Goal: Information Seeking & Learning: Check status

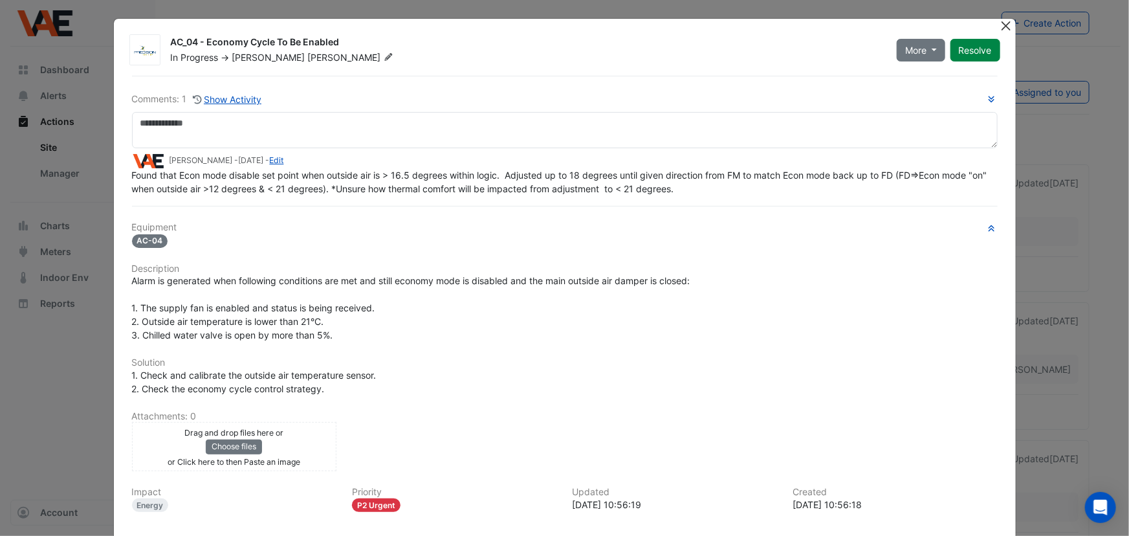
click at [1004, 26] on button "Close" at bounding box center [1006, 26] width 14 height 14
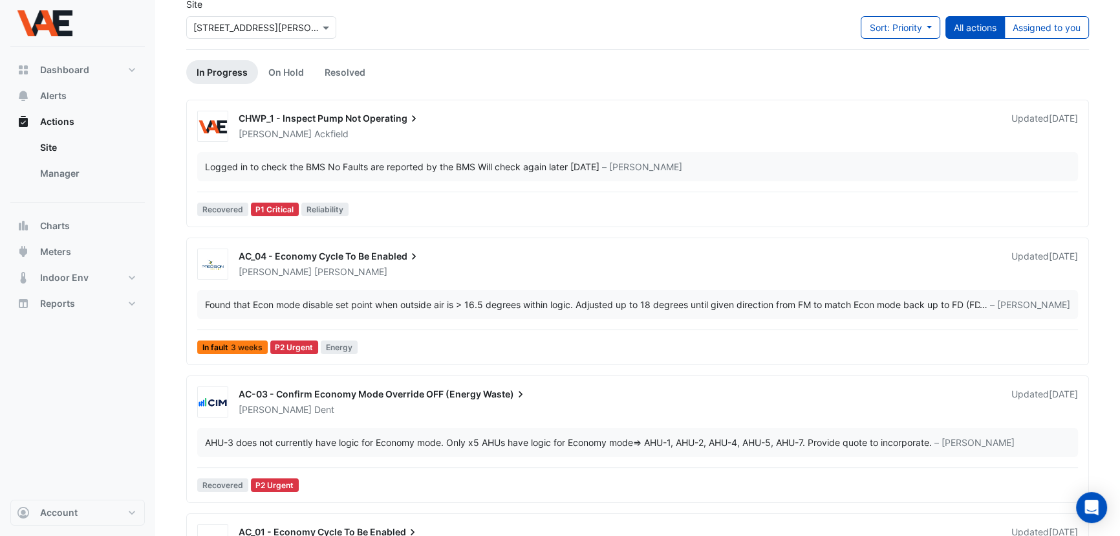
scroll to position [117, 0]
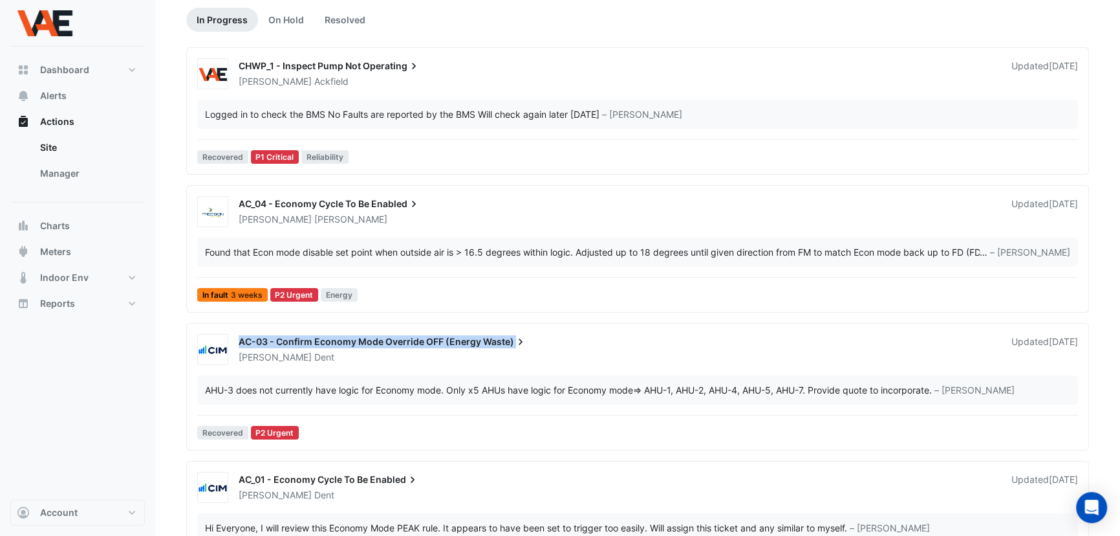
drag, startPoint x: 239, startPoint y: 342, endPoint x: 512, endPoint y: 342, distance: 273.0
click at [512, 342] on div "AC-03 - Confirm Economy Mode Override OFF (Energy Waste)" at bounding box center [617, 343] width 757 height 16
copy div "AC-03 - Confirm Economy Mode Override OFF (Energy Waste)"
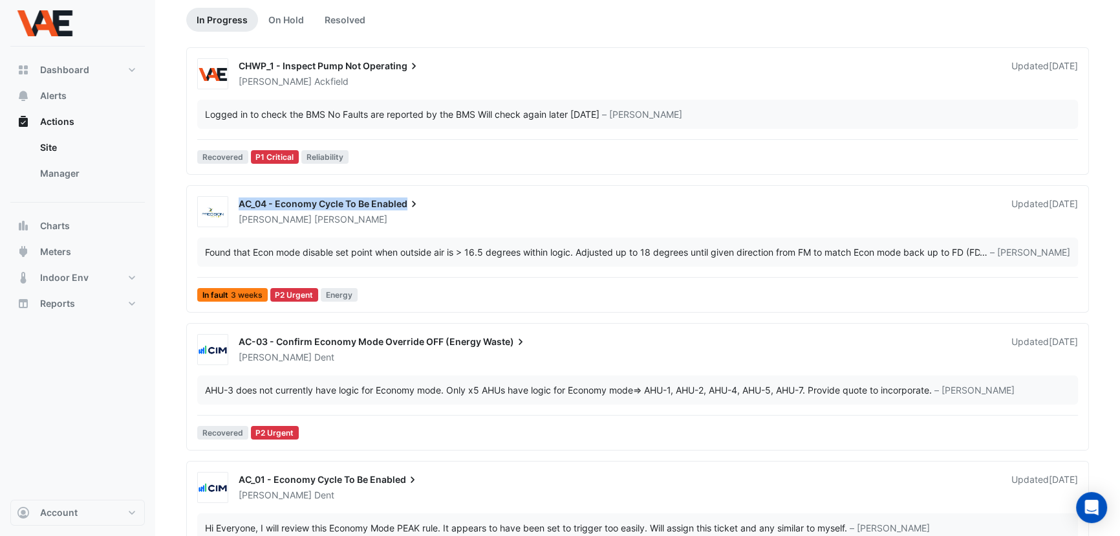
drag, startPoint x: 239, startPoint y: 204, endPoint x: 407, endPoint y: 207, distance: 167.5
click at [407, 207] on div "AC_04 - Economy Cycle To Be Enabled" at bounding box center [617, 205] width 757 height 16
copy div "AC_04 - Economy Cycle To Be Enabled"
